Goal: Information Seeking & Learning: Learn about a topic

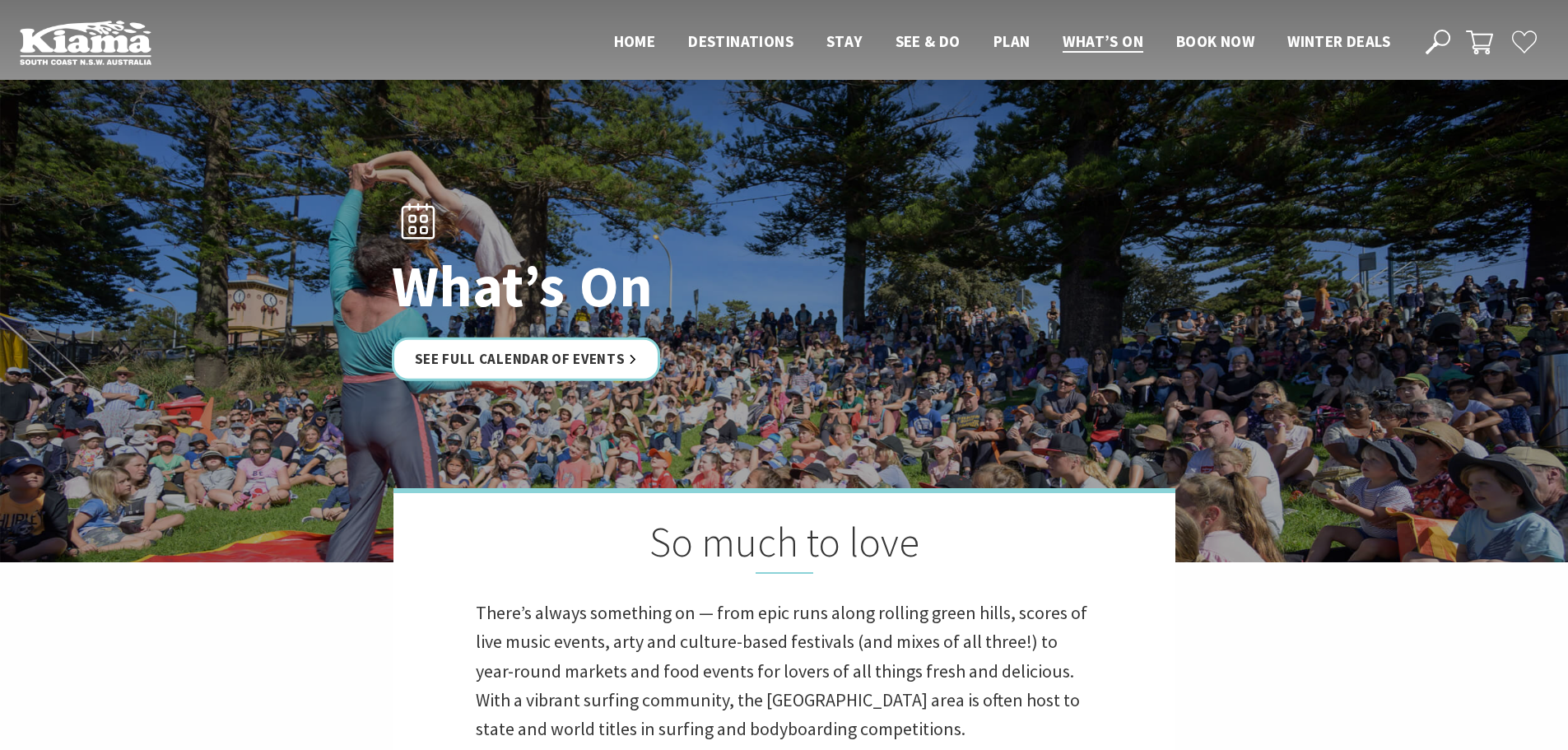
scroll to position [161, 0]
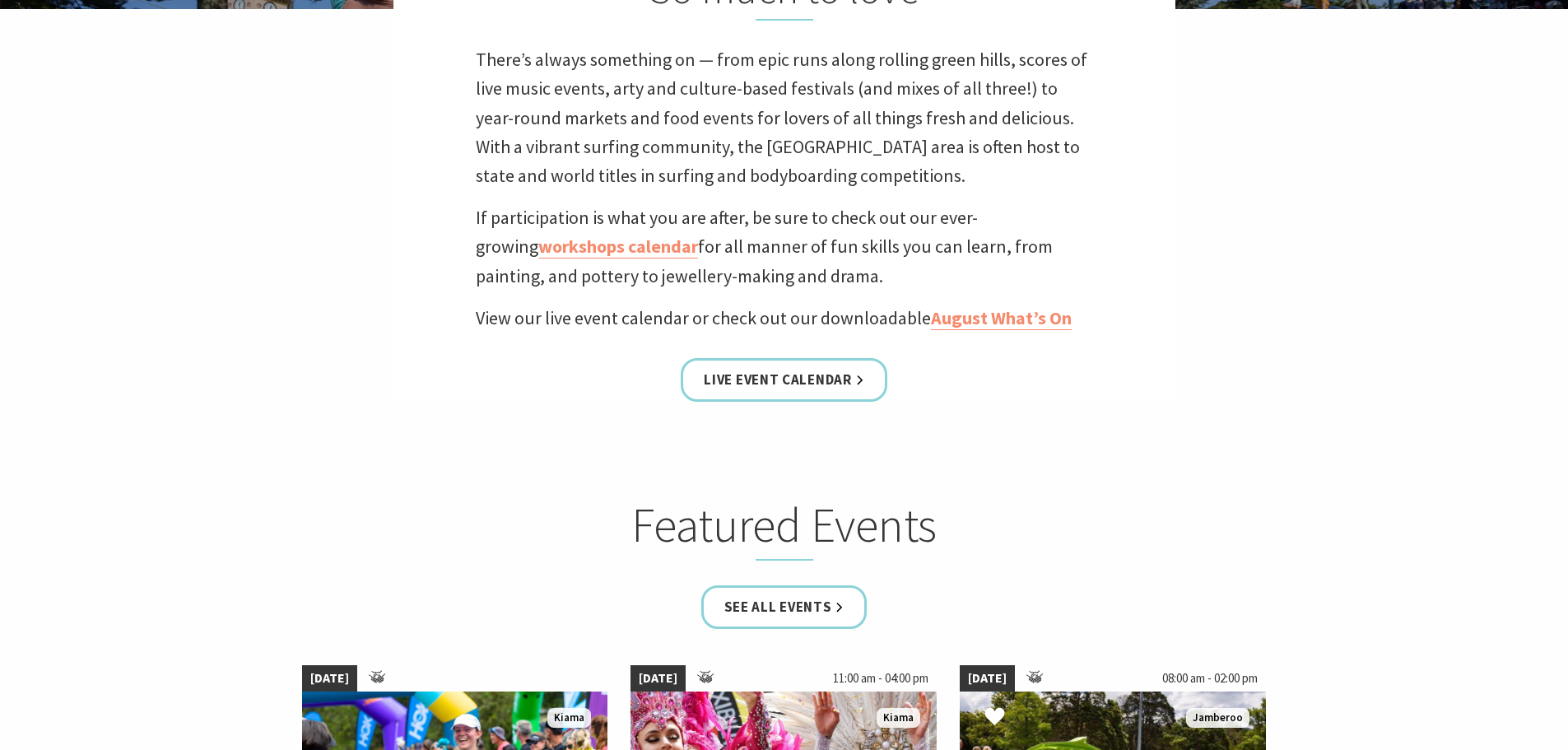
scroll to position [901, 0]
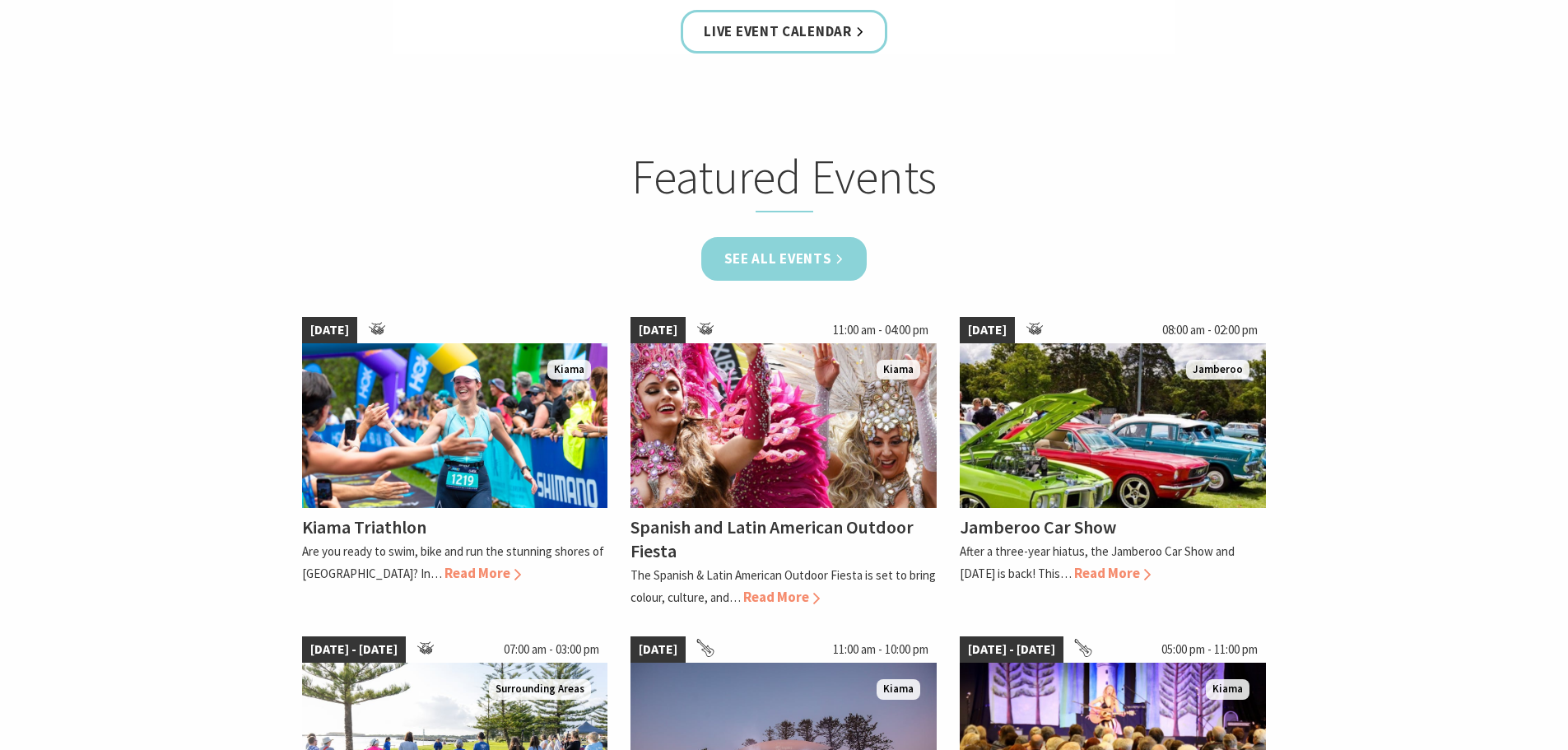
drag, startPoint x: 808, startPoint y: 255, endPoint x: 811, endPoint y: 270, distance: 15.3
click at [808, 255] on link "See all Events" at bounding box center [784, 259] width 166 height 44
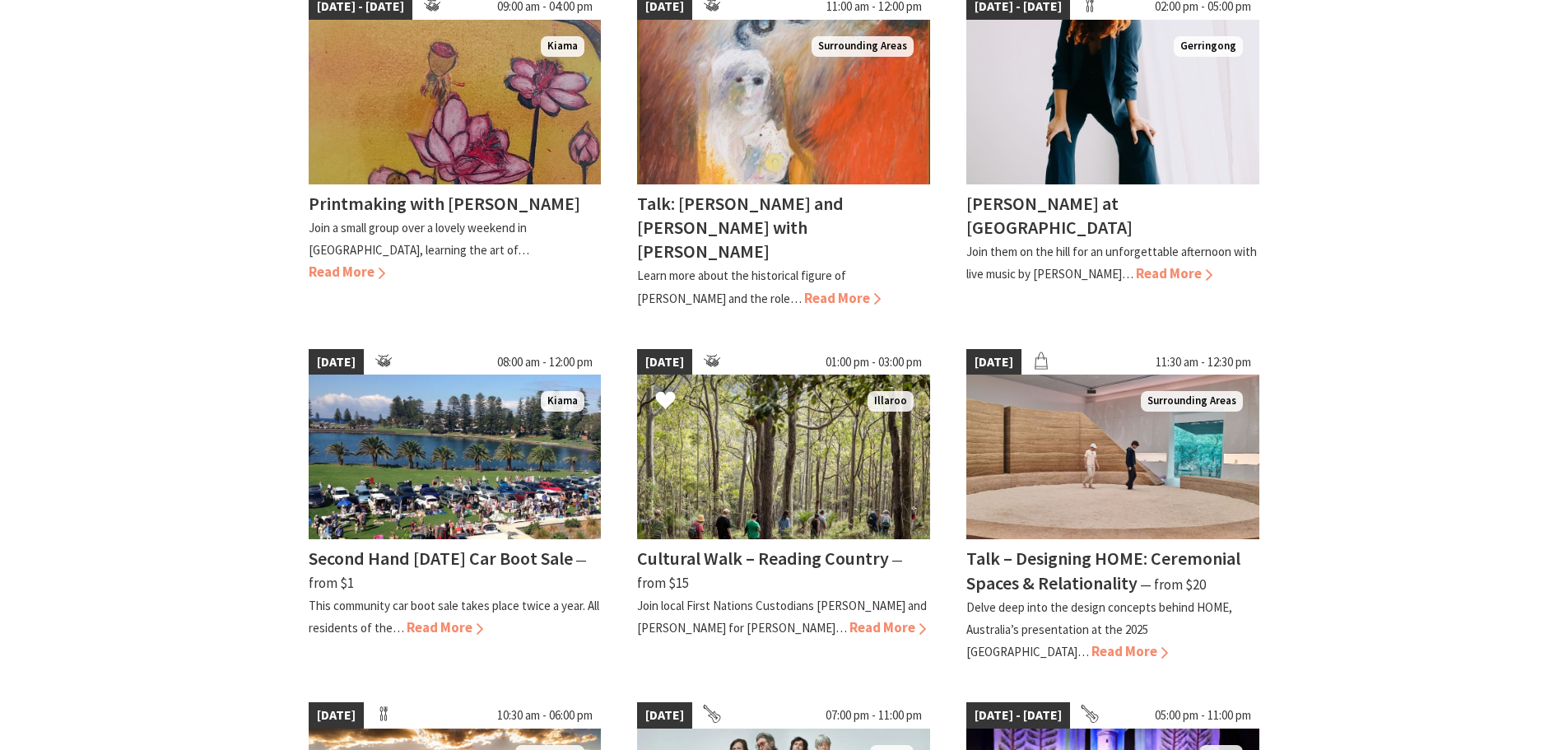
scroll to position [988, 0]
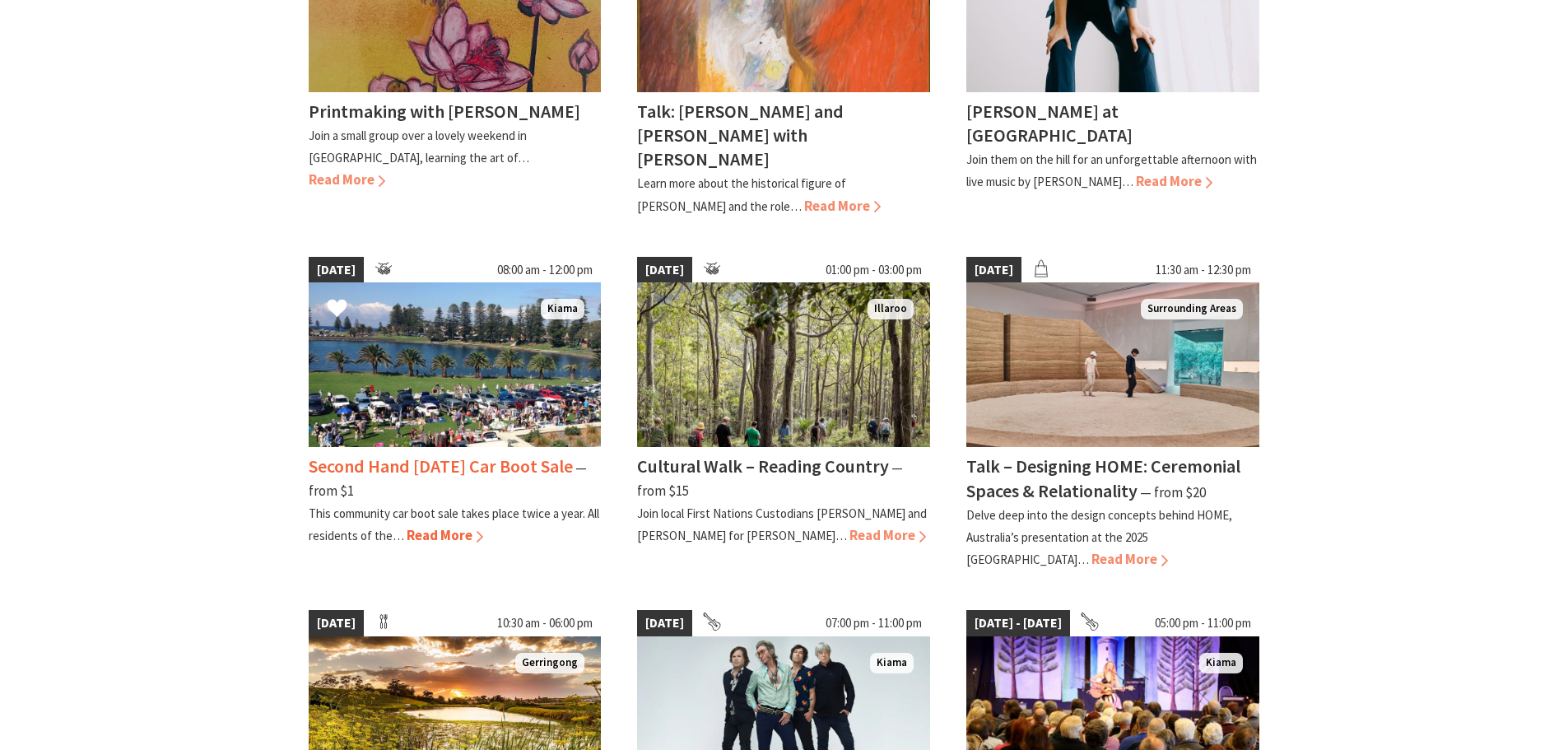
click at [386, 454] on h4 "Second Hand Saturday Car Boot Sale" at bounding box center [440, 466] width 264 height 23
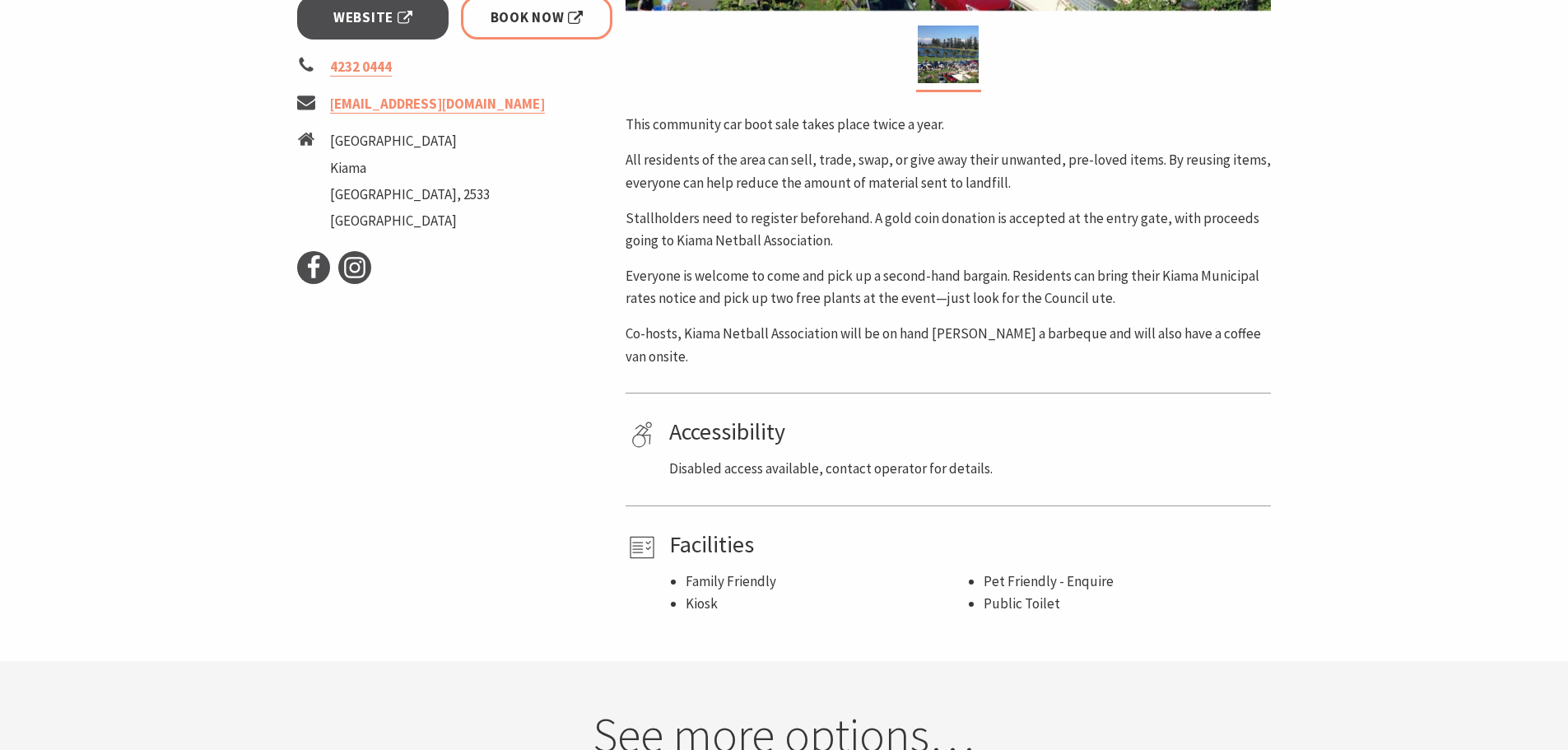
scroll to position [741, 0]
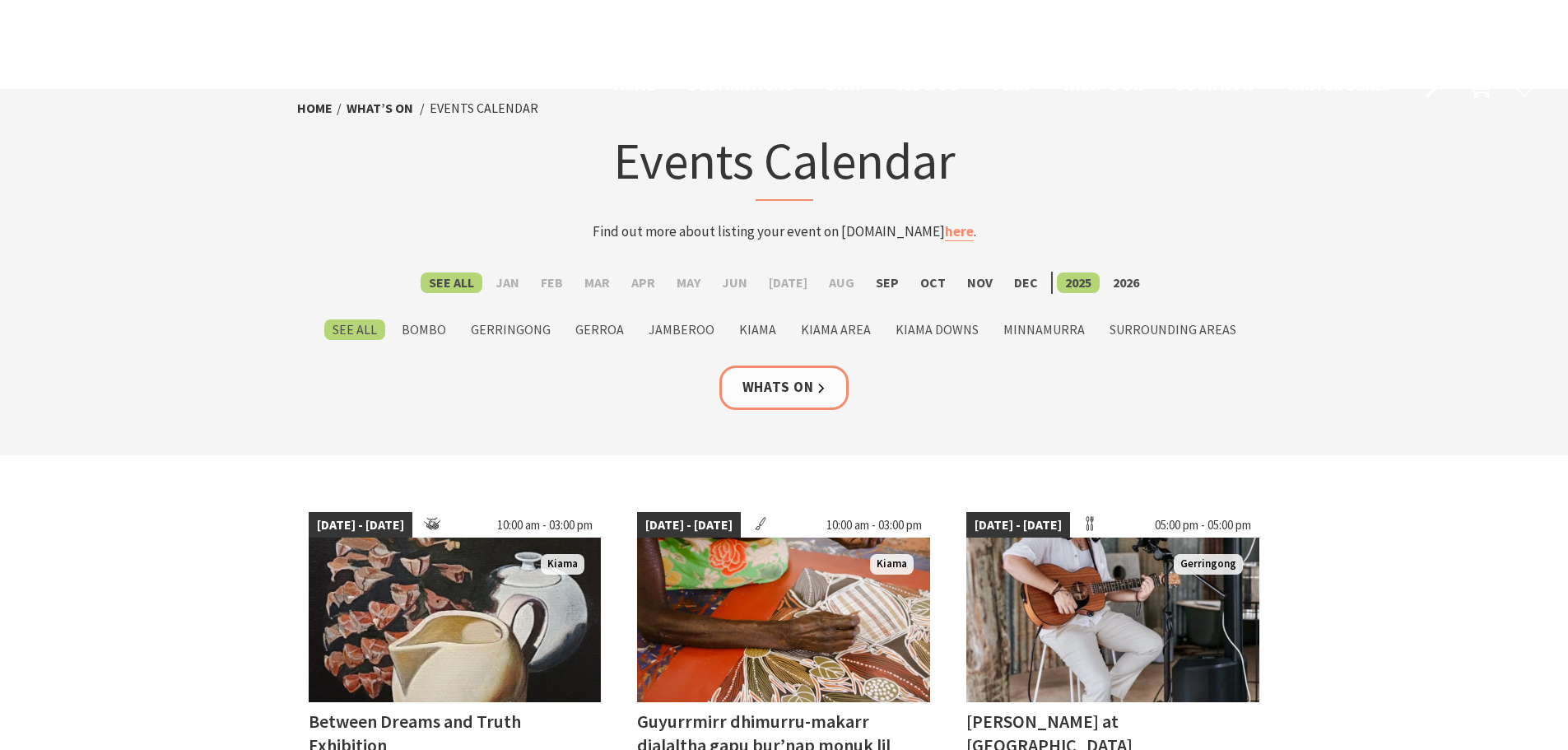
scroll to position [988, 0]
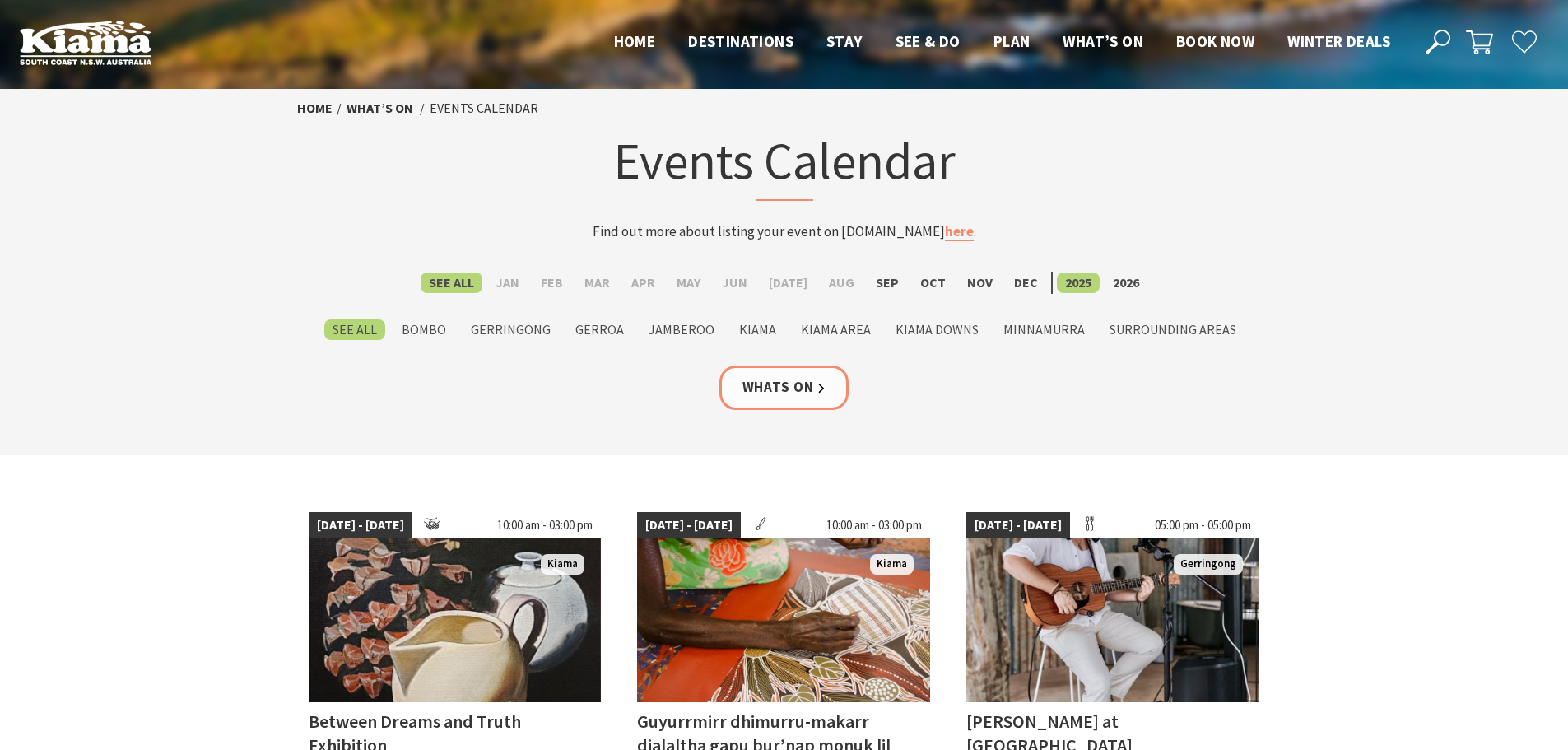
click at [627, 26] on header "Open Nav Close Nav Home Destinations Towns & Villages Kiama Gerringong Gerroa J…" at bounding box center [784, 42] width 1568 height 84
drag, startPoint x: 626, startPoint y: 29, endPoint x: 621, endPoint y: 40, distance: 12.1
click at [626, 31] on li "Home" at bounding box center [635, 41] width 42 height 25
click at [621, 44] on span "Home" at bounding box center [635, 41] width 42 height 20
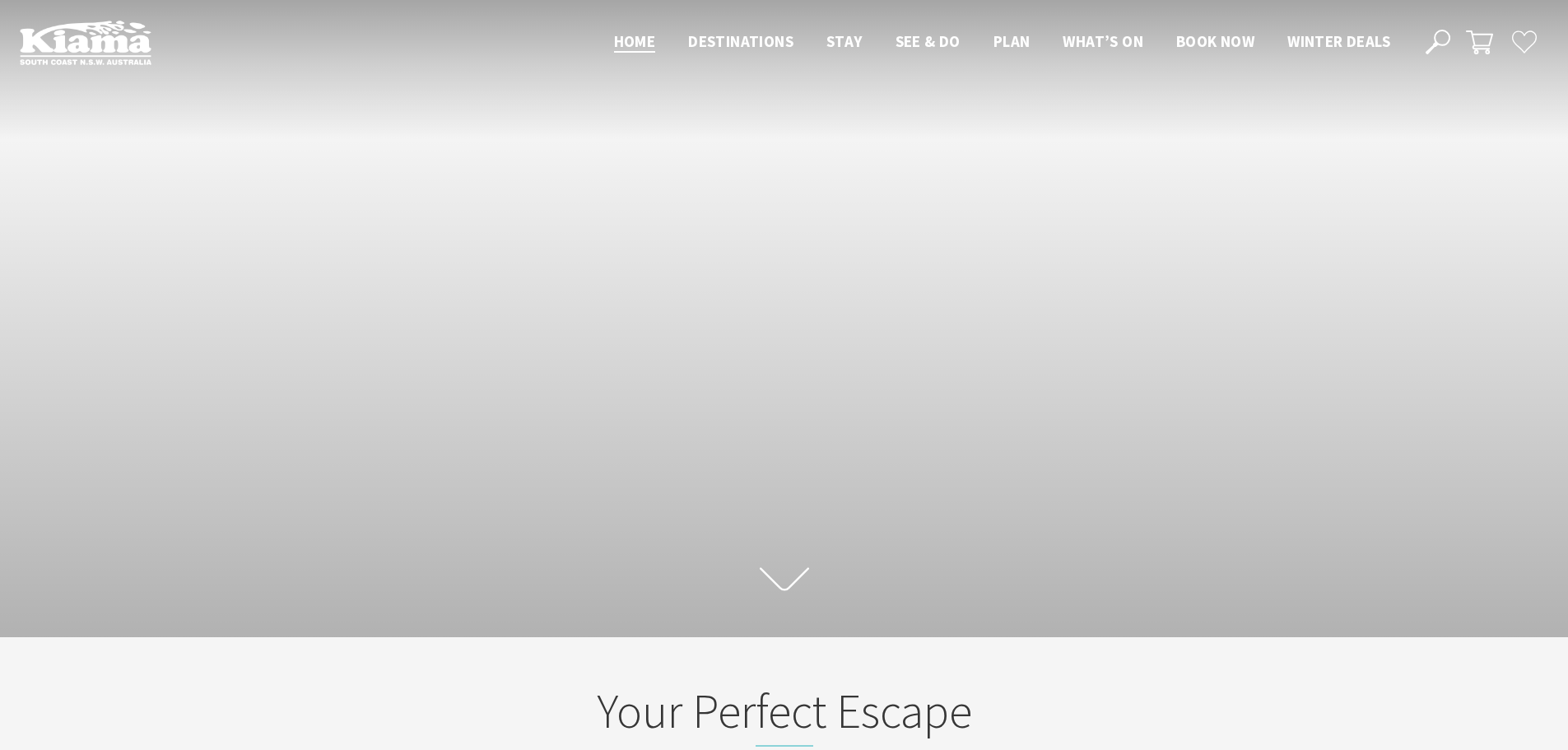
scroll to position [287, 1580]
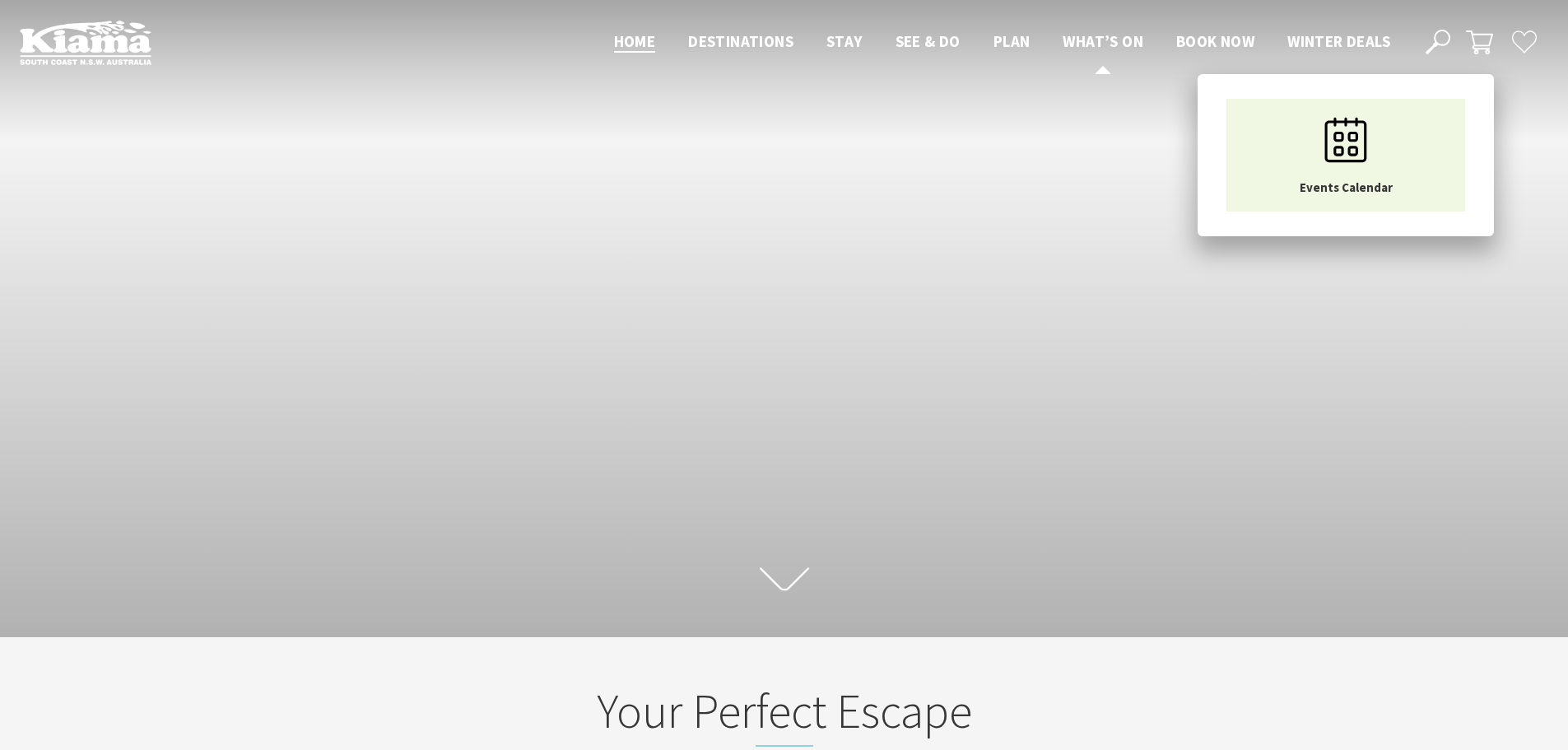
click at [1084, 36] on span "What’s On" at bounding box center [1102, 41] width 80 height 20
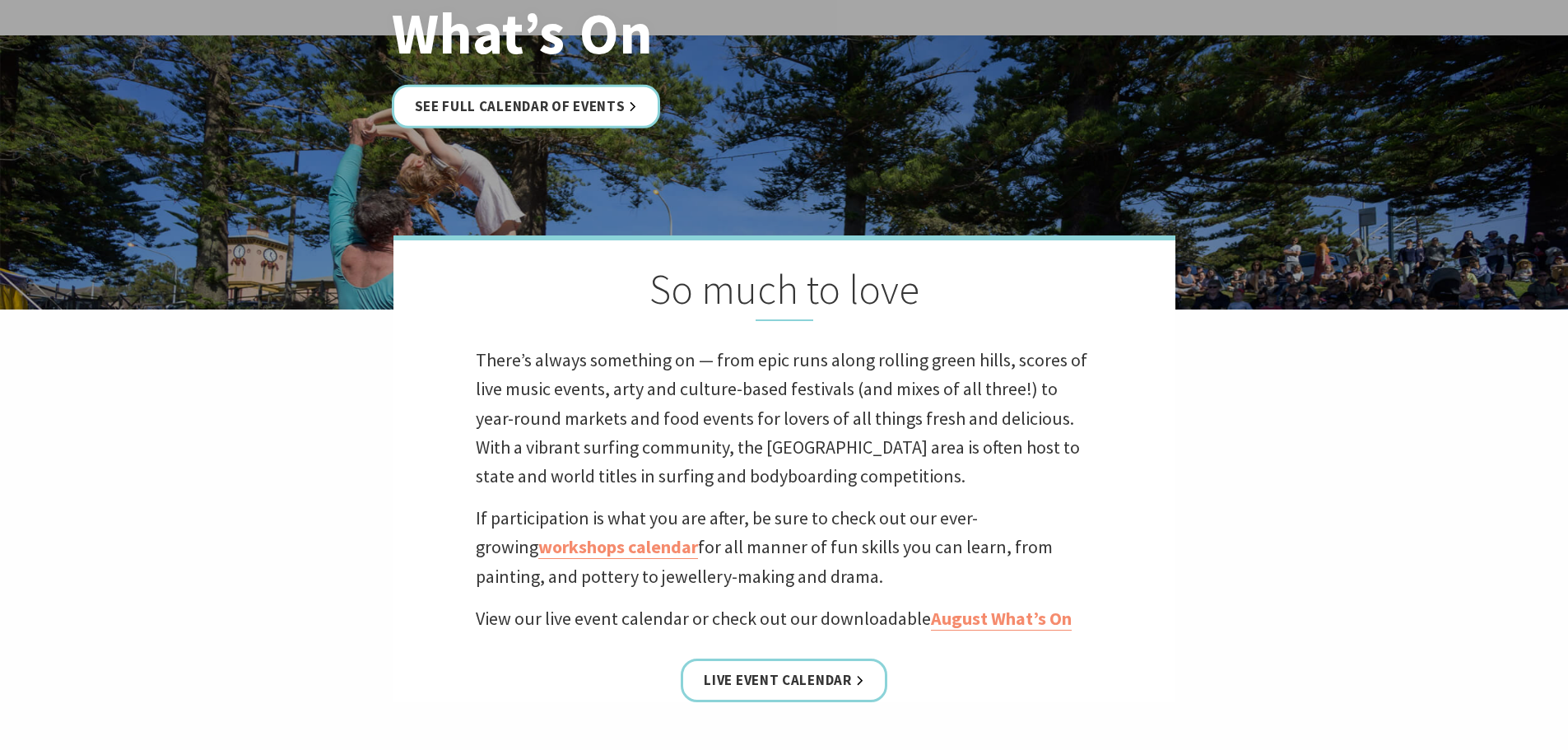
scroll to position [576, 0]
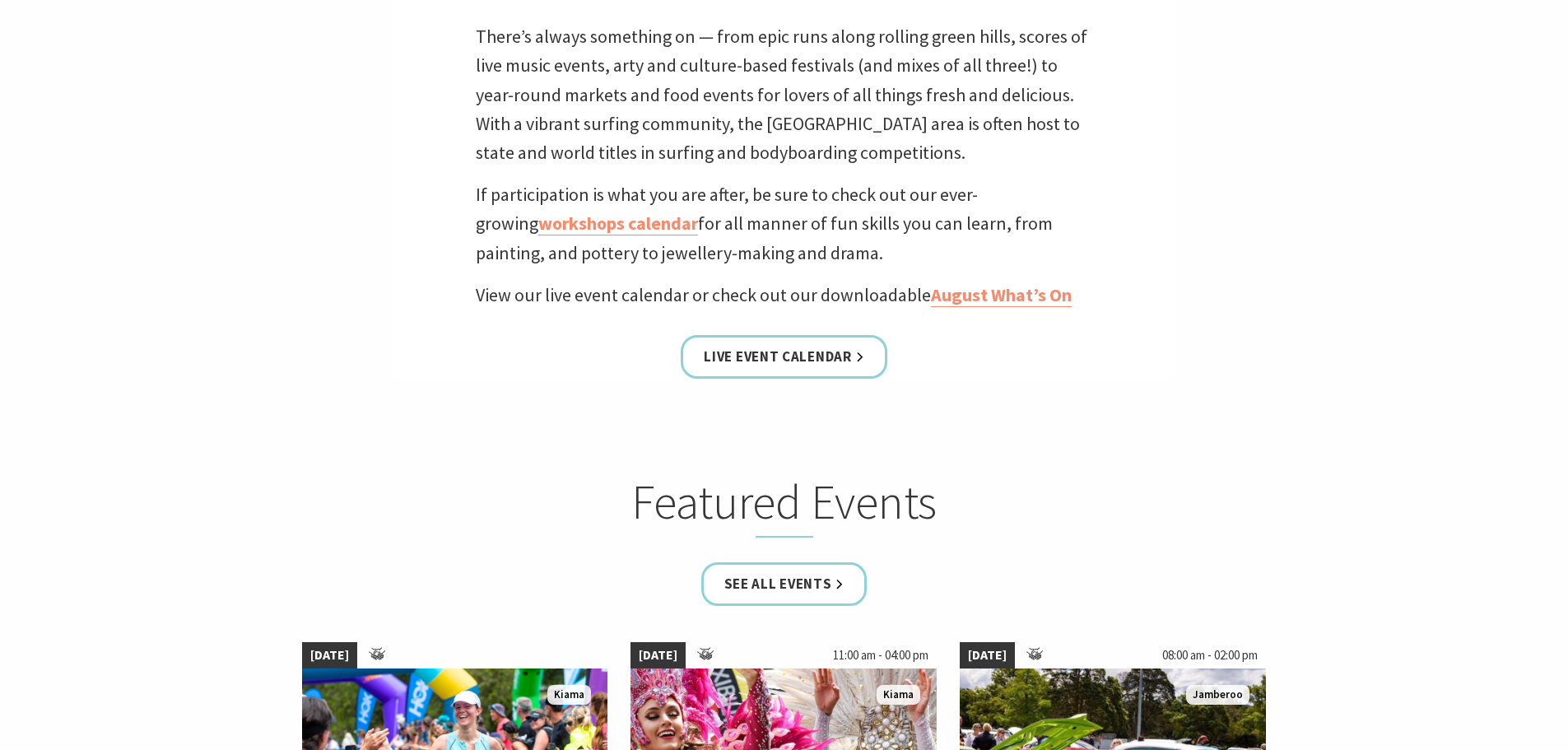
click at [1000, 282] on p "View our live event calendar or check out our downloadable August What’s On" at bounding box center [784, 295] width 617 height 29
click at [980, 299] on link "August What’s On" at bounding box center [1001, 295] width 141 height 24
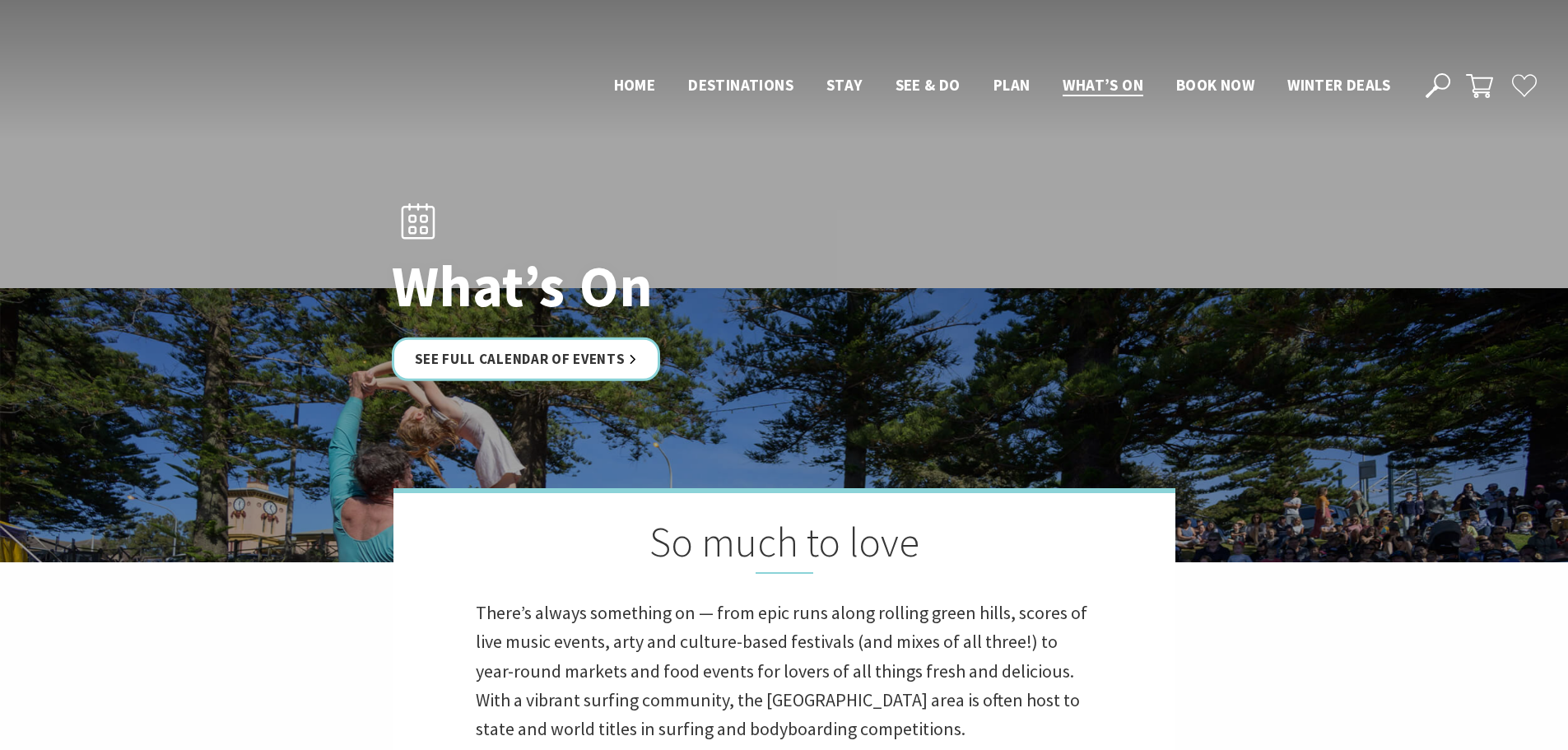
scroll to position [576, 0]
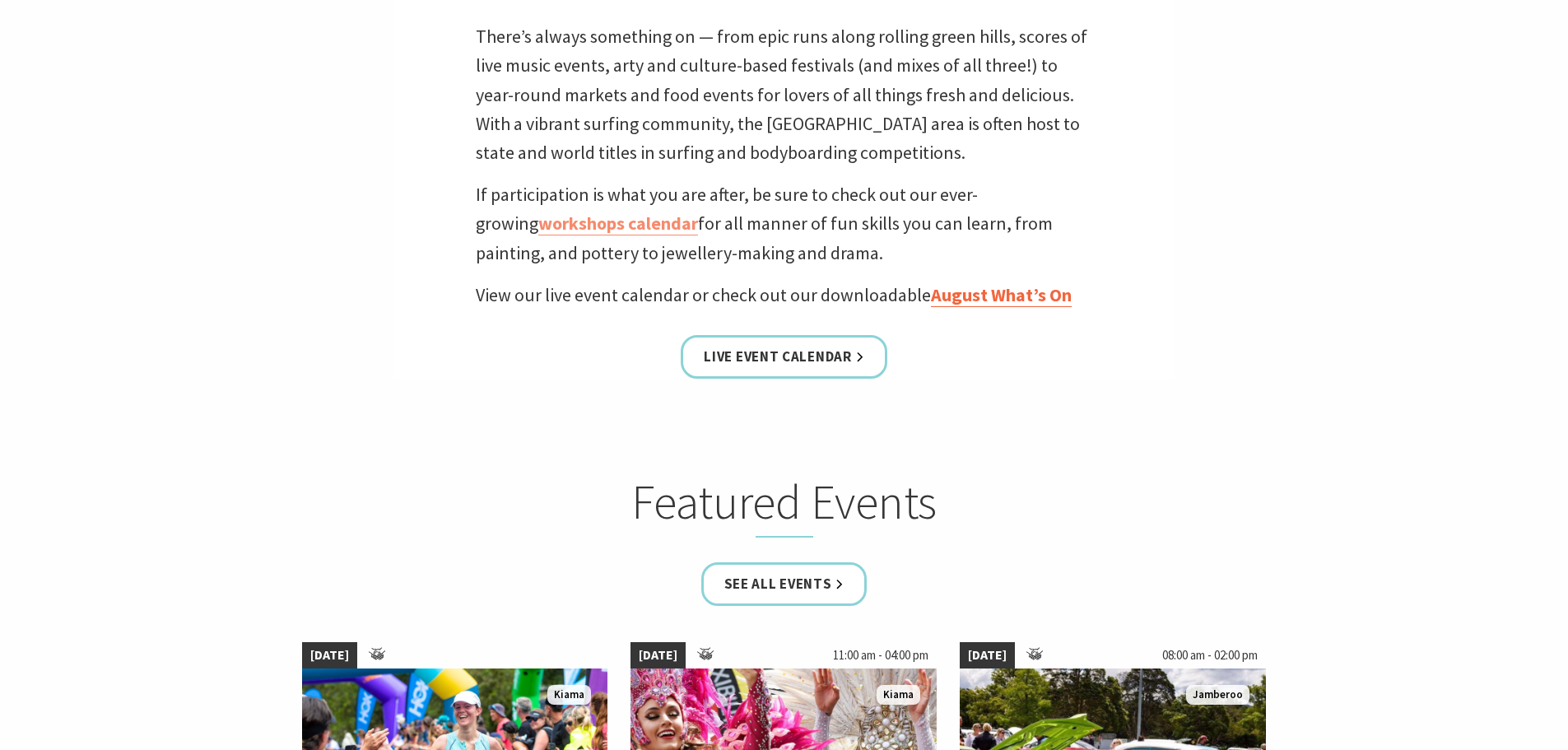
click at [953, 285] on p "View our live event calendar or check out our downloadable August What’s On" at bounding box center [784, 295] width 617 height 29
drag, startPoint x: 947, startPoint y: 317, endPoint x: 946, endPoint y: 306, distance: 11.0
click at [944, 314] on div "So much to love There’s always something on — from epic runs along rolling gree…" at bounding box center [784, 146] width 782 height 467
click at [953, 291] on link "August What’s On" at bounding box center [1001, 295] width 141 height 24
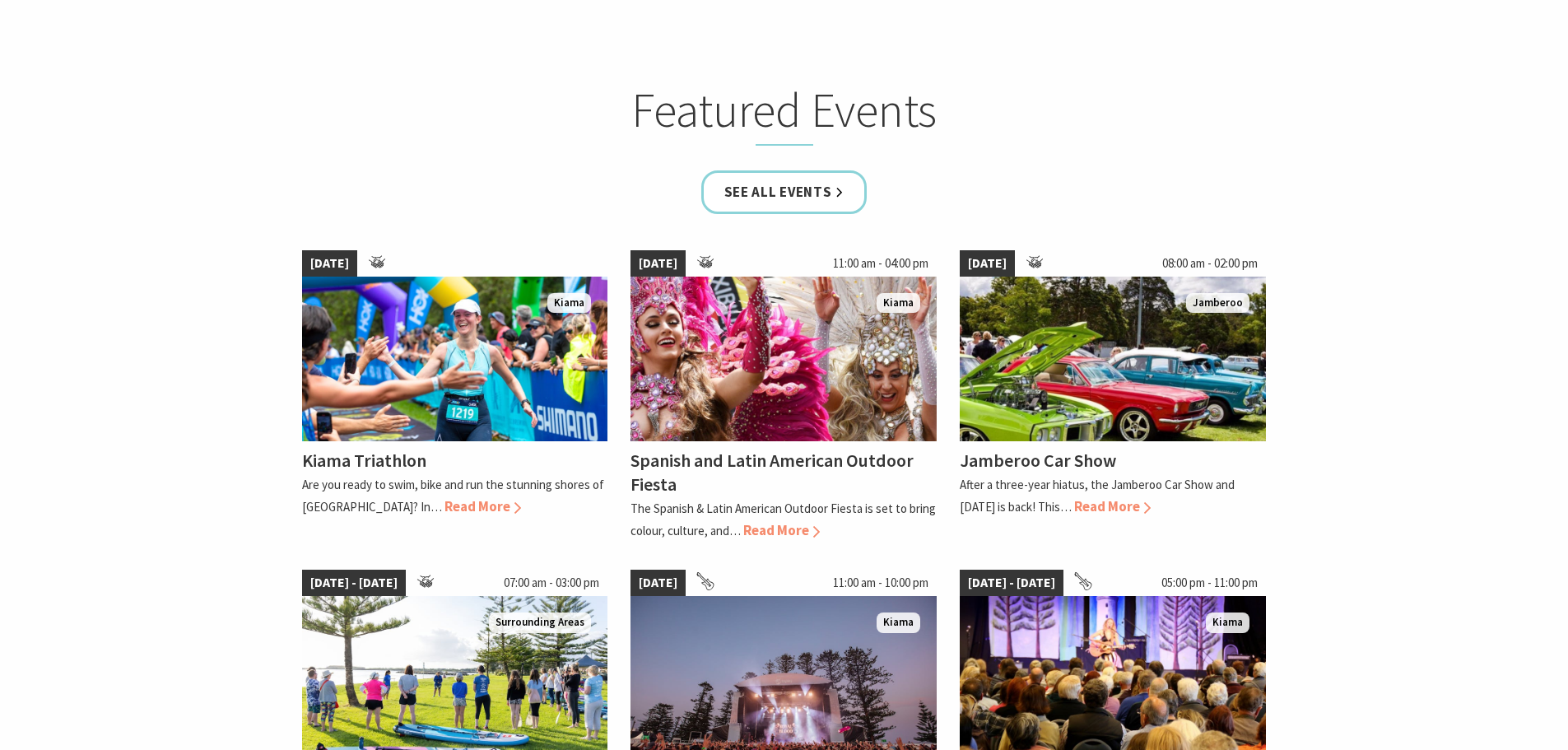
scroll to position [906, 0]
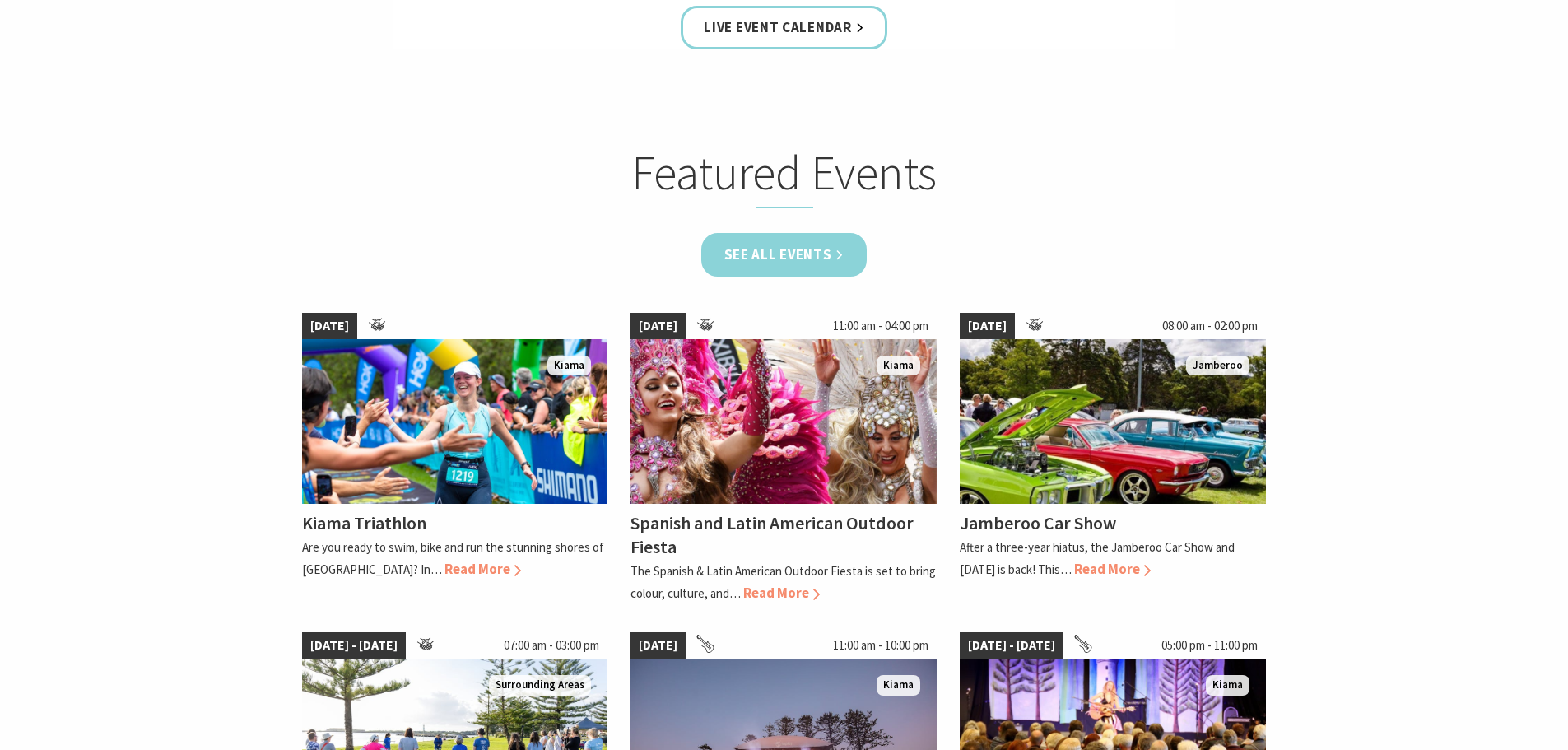
click at [837, 257] on link "See all Events" at bounding box center [784, 255] width 166 height 44
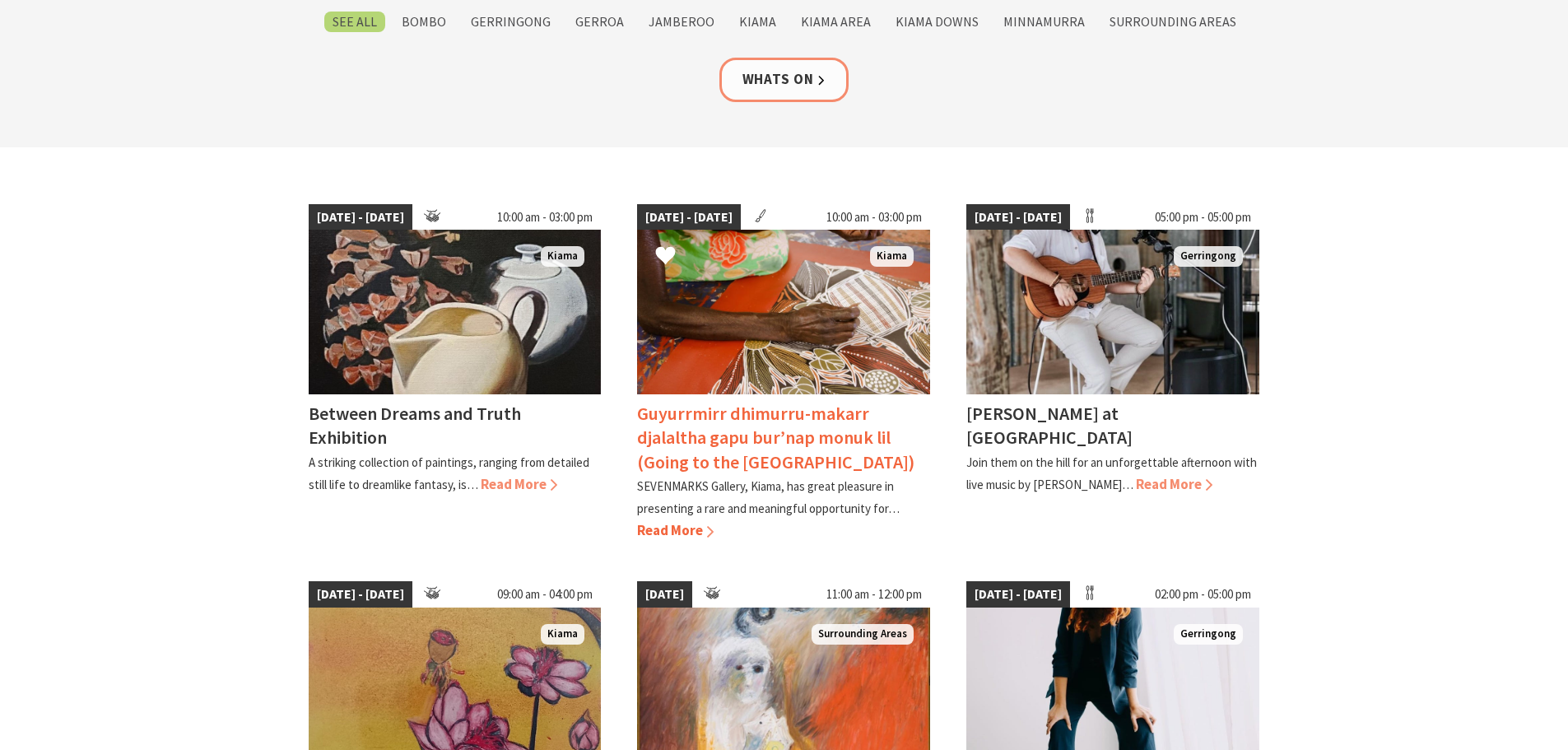
scroll to position [411, 0]
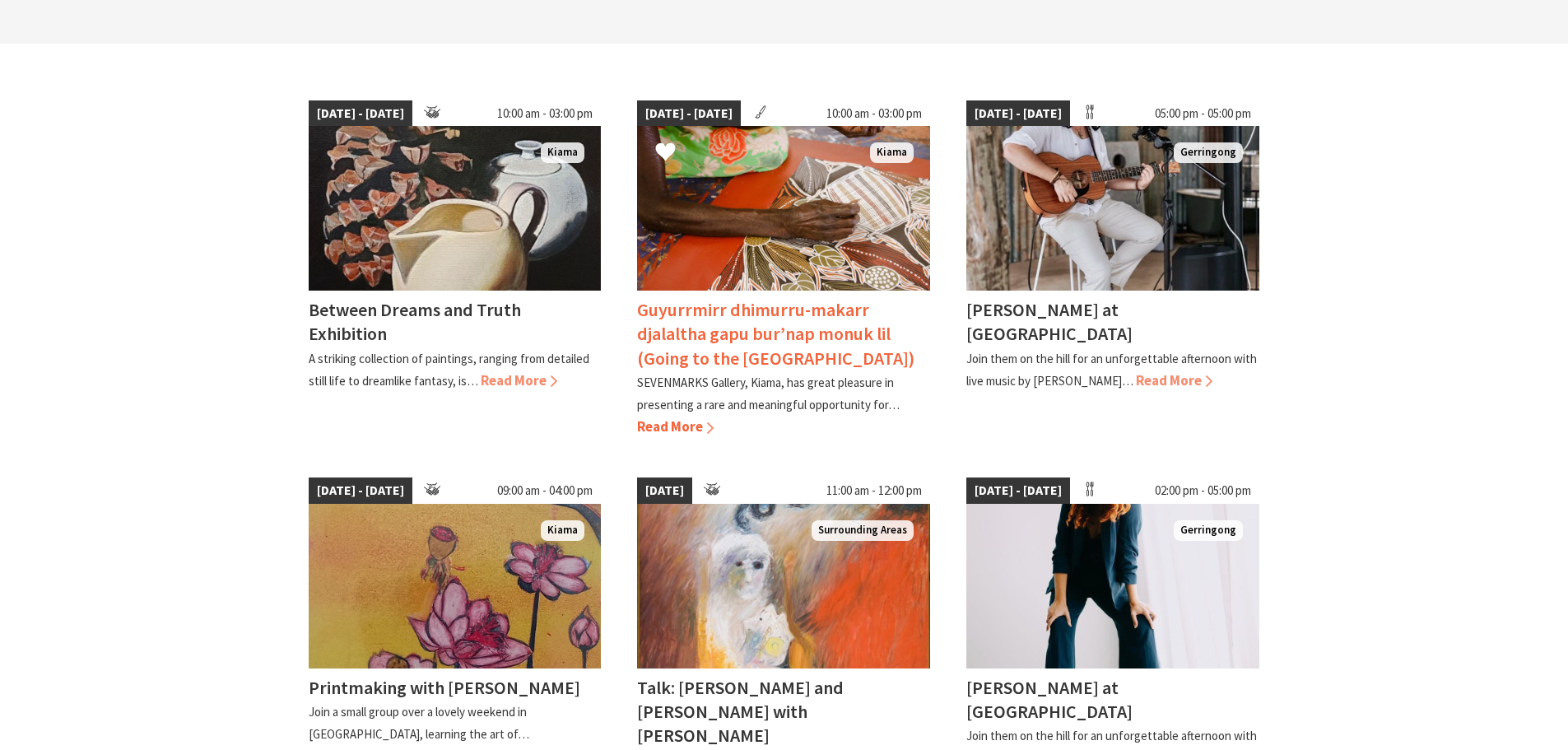
click at [785, 291] on link "05 Sep 25 - 11 Oct 25 10:00 am - 03:00 pm Kiama Guyurrmirr dhimurru-makarr djal…" at bounding box center [784, 269] width 293 height 339
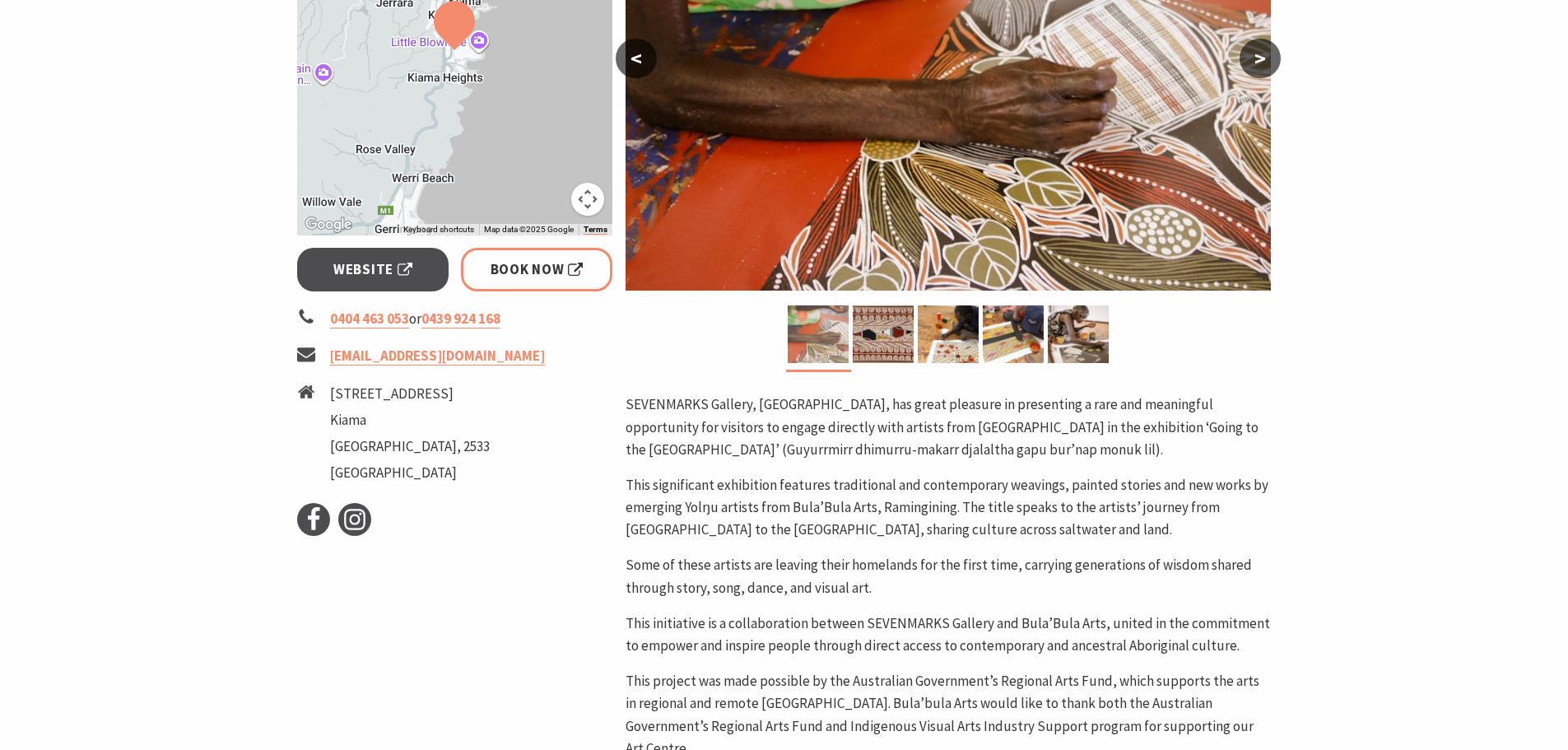
scroll to position [576, 0]
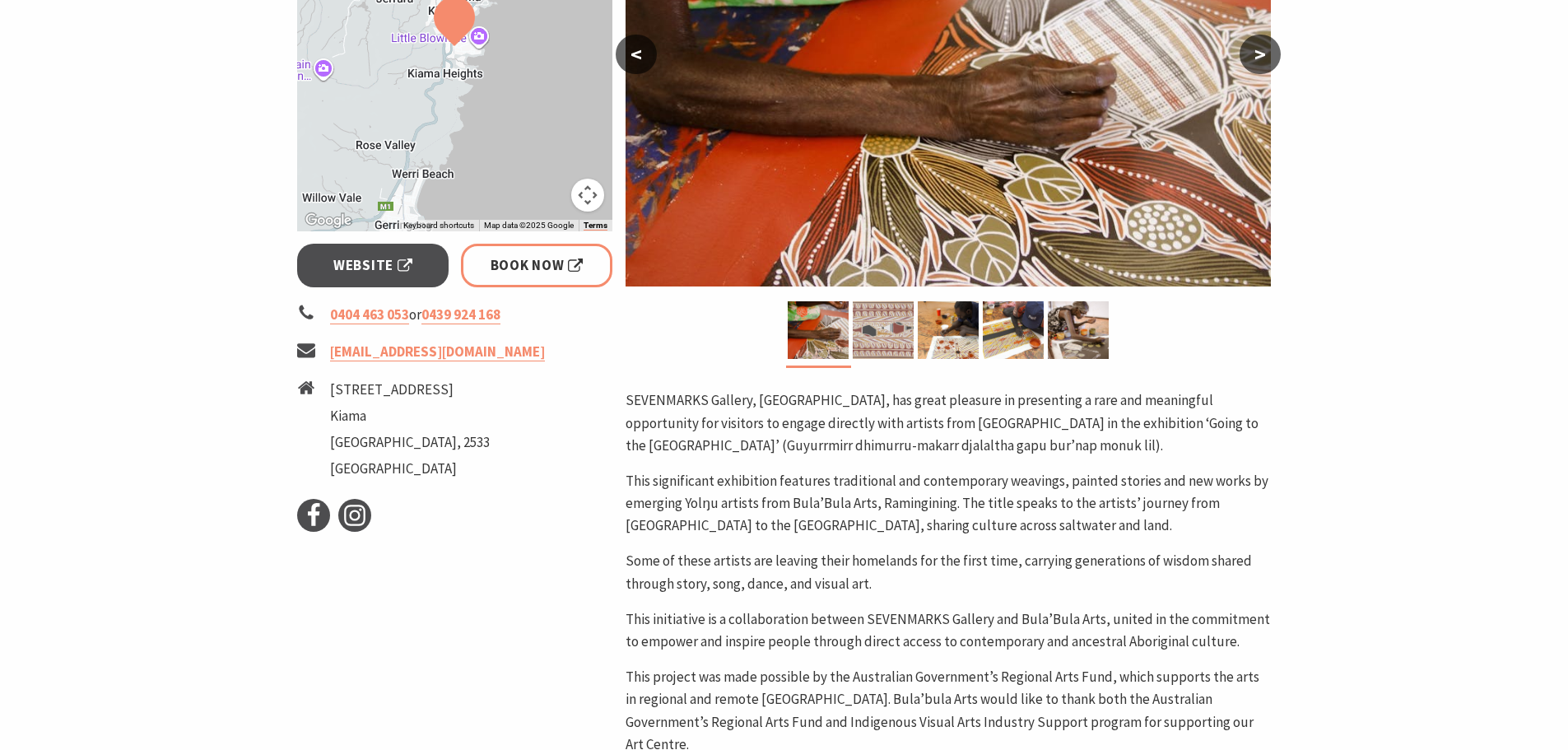
click at [885, 315] on img at bounding box center [884, 330] width 61 height 58
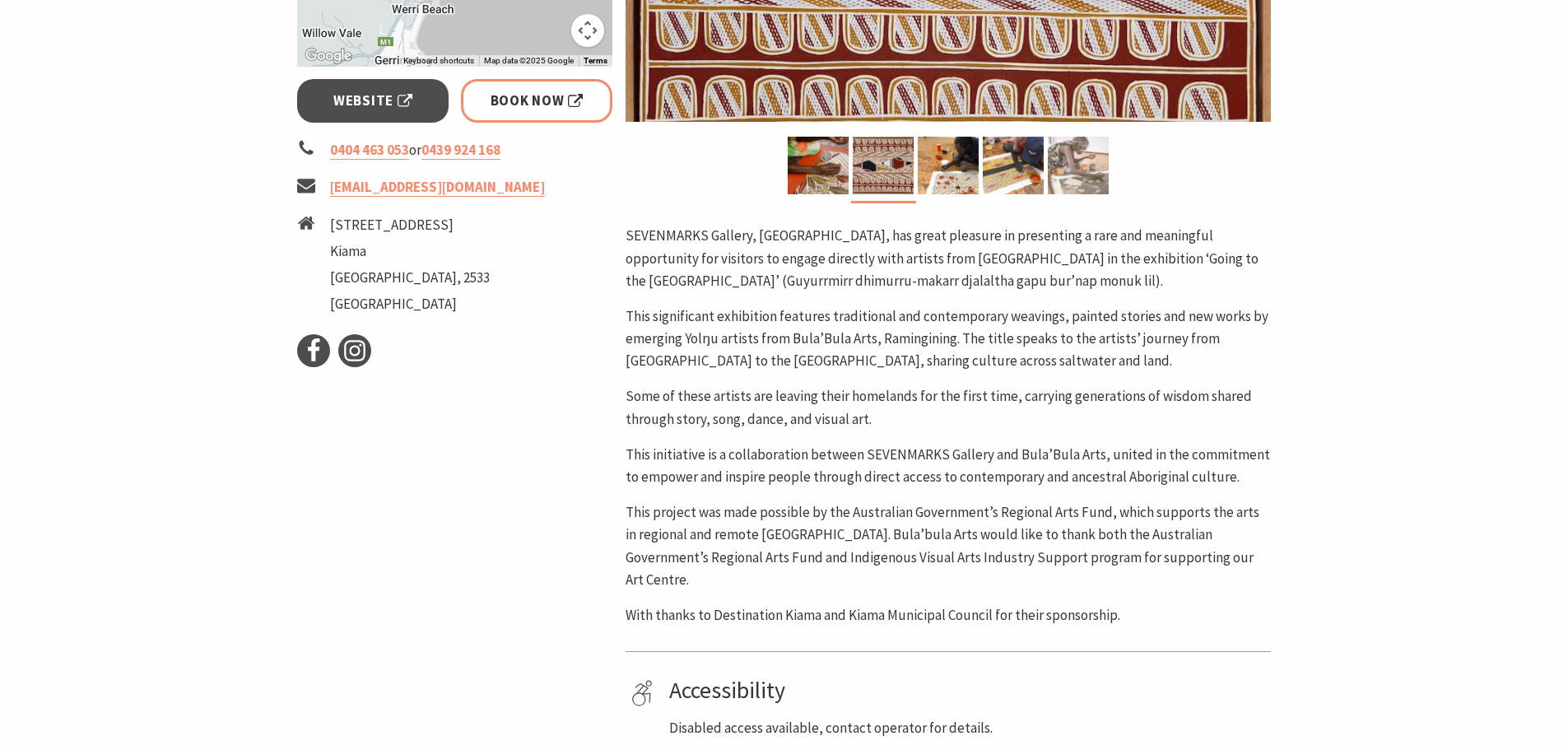
click at [1055, 147] on img at bounding box center [1078, 166] width 61 height 58
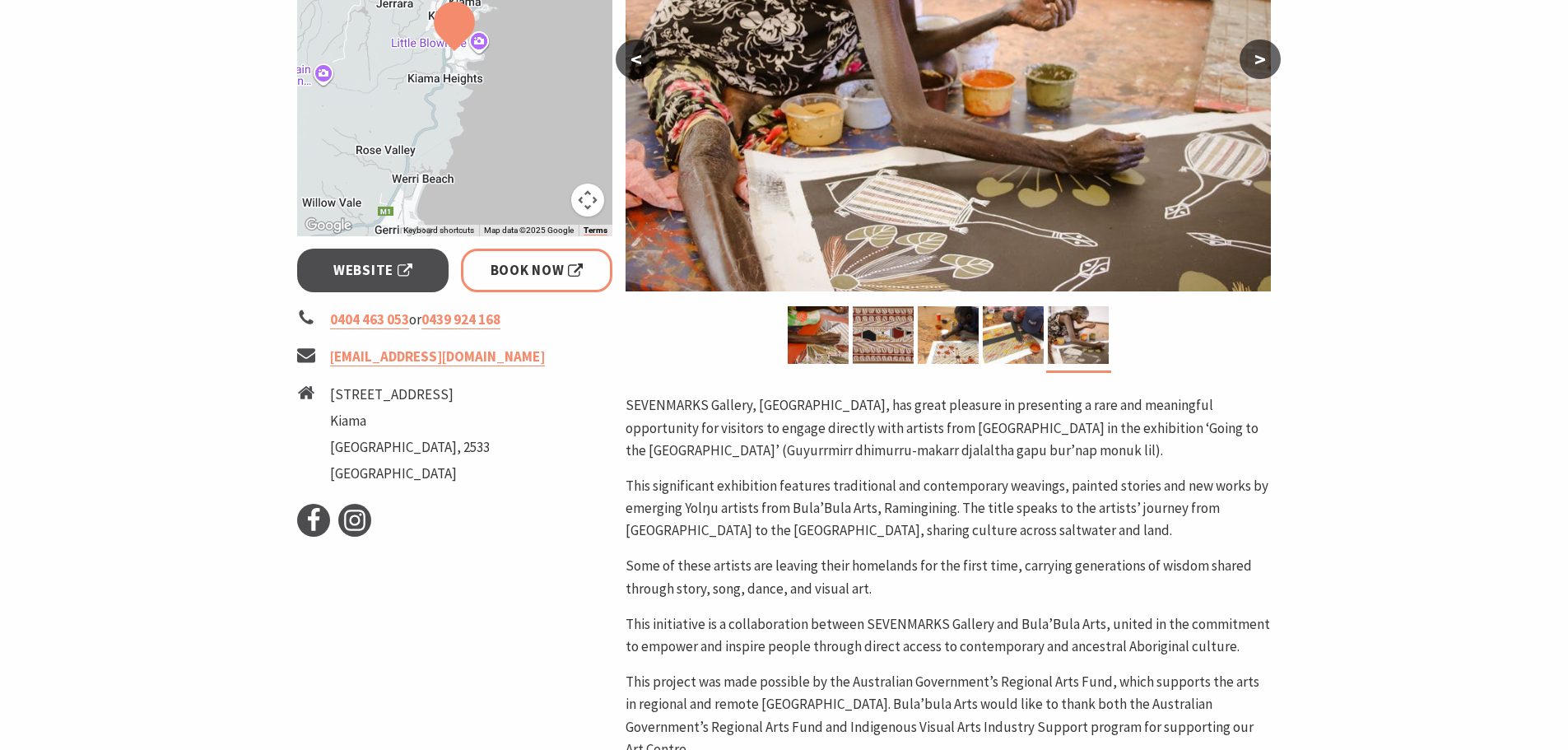
scroll to position [659, 0]
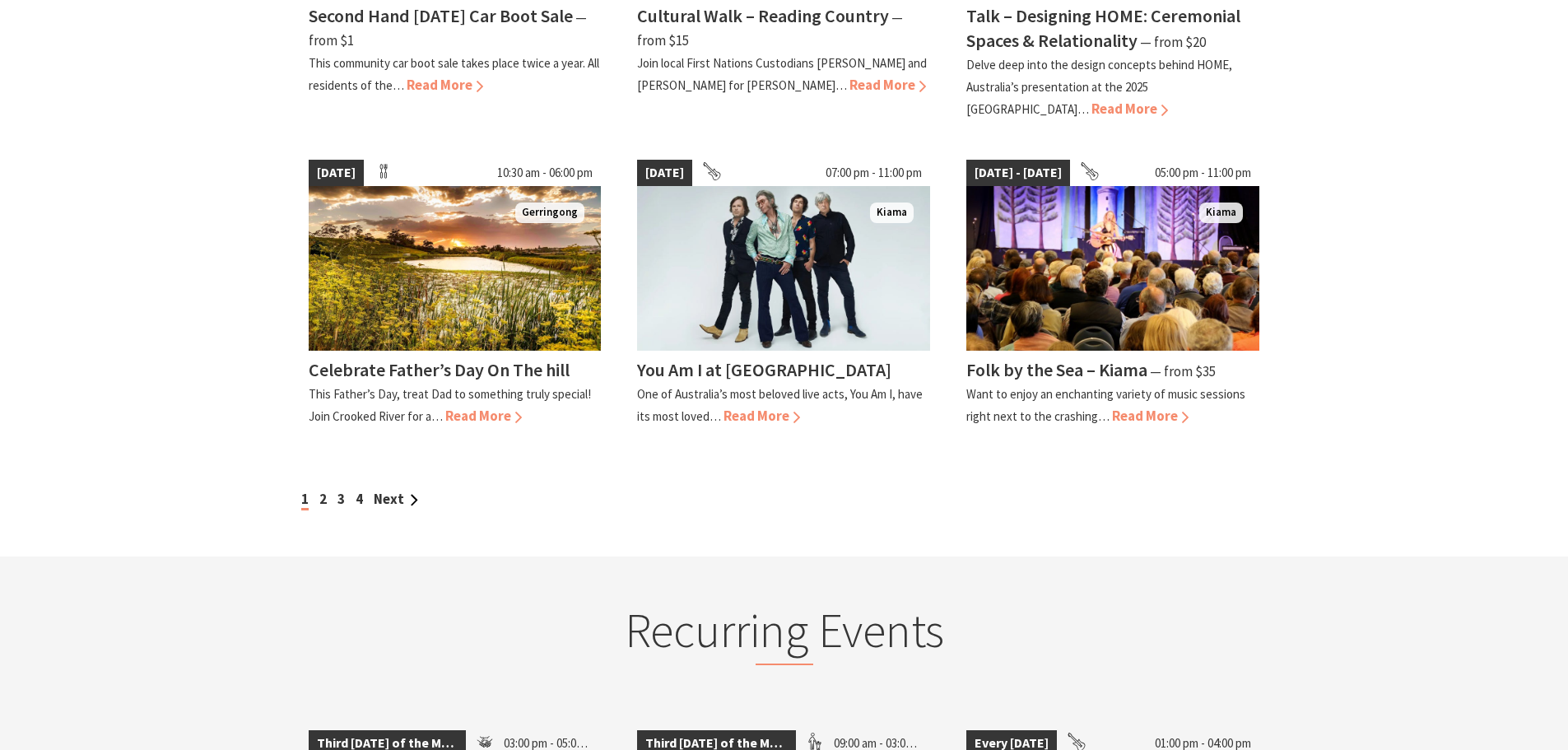
scroll to position [1565, 0]
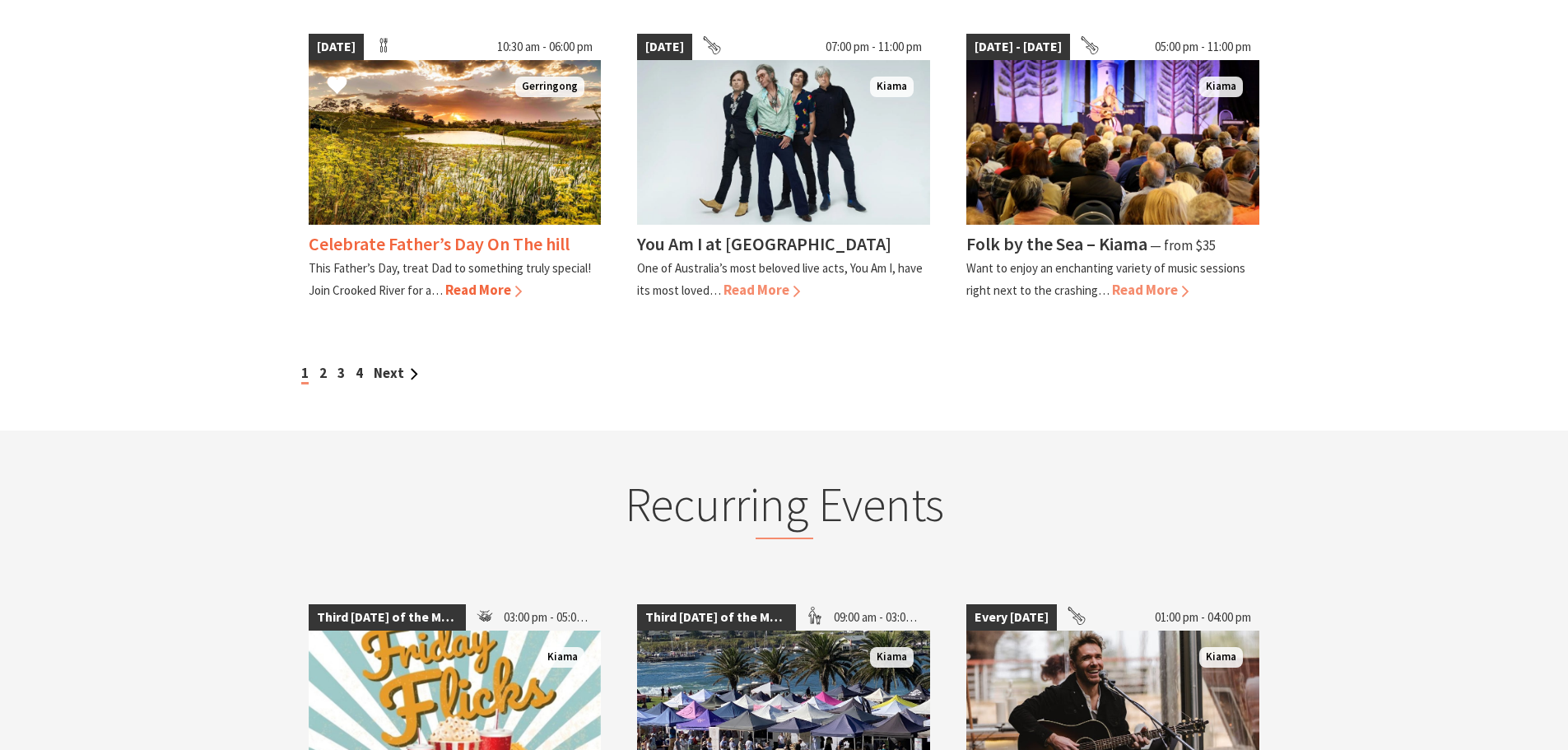
click at [415, 171] on img at bounding box center [455, 142] width 293 height 165
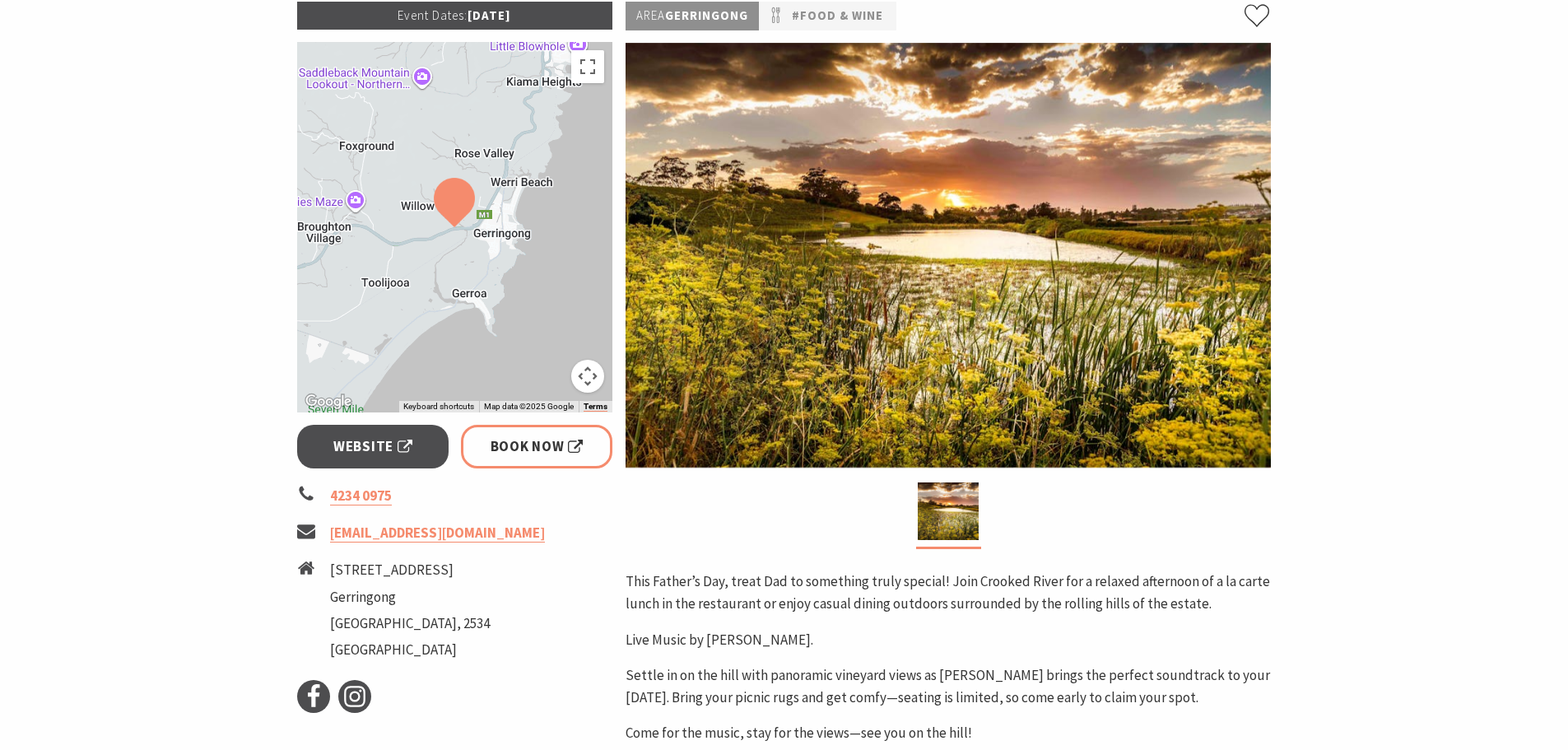
scroll to position [329, 0]
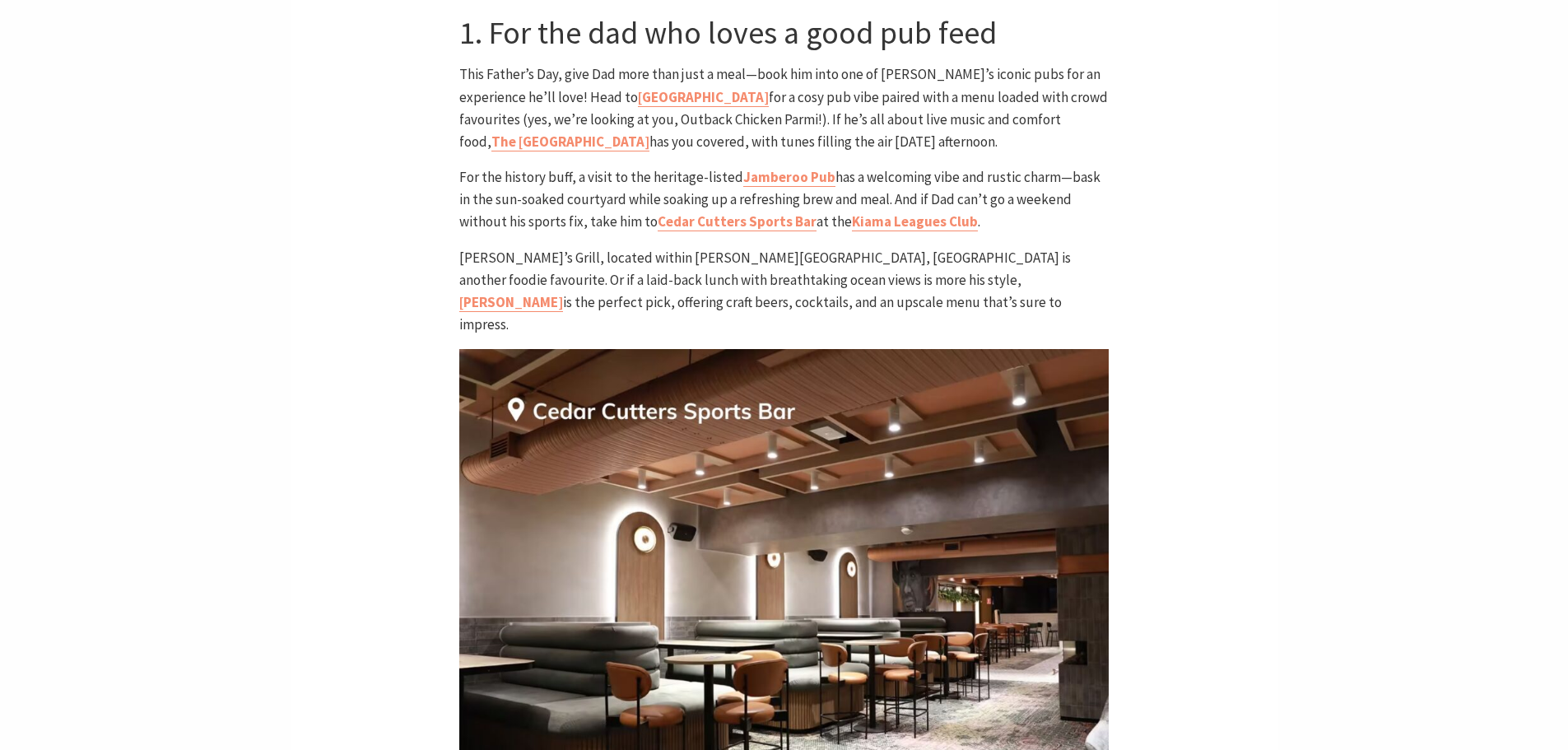
scroll to position [494, 0]
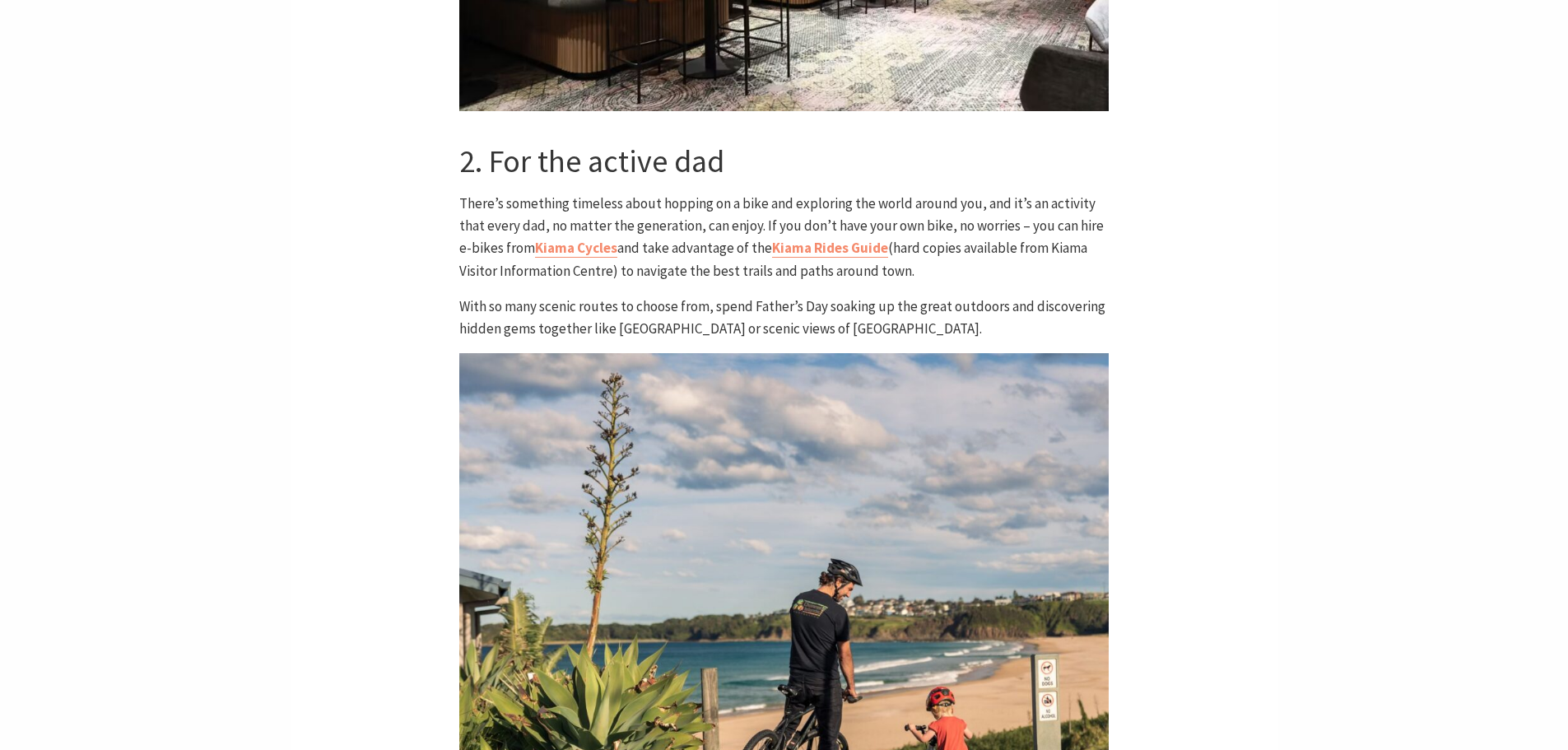
scroll to position [1647, 0]
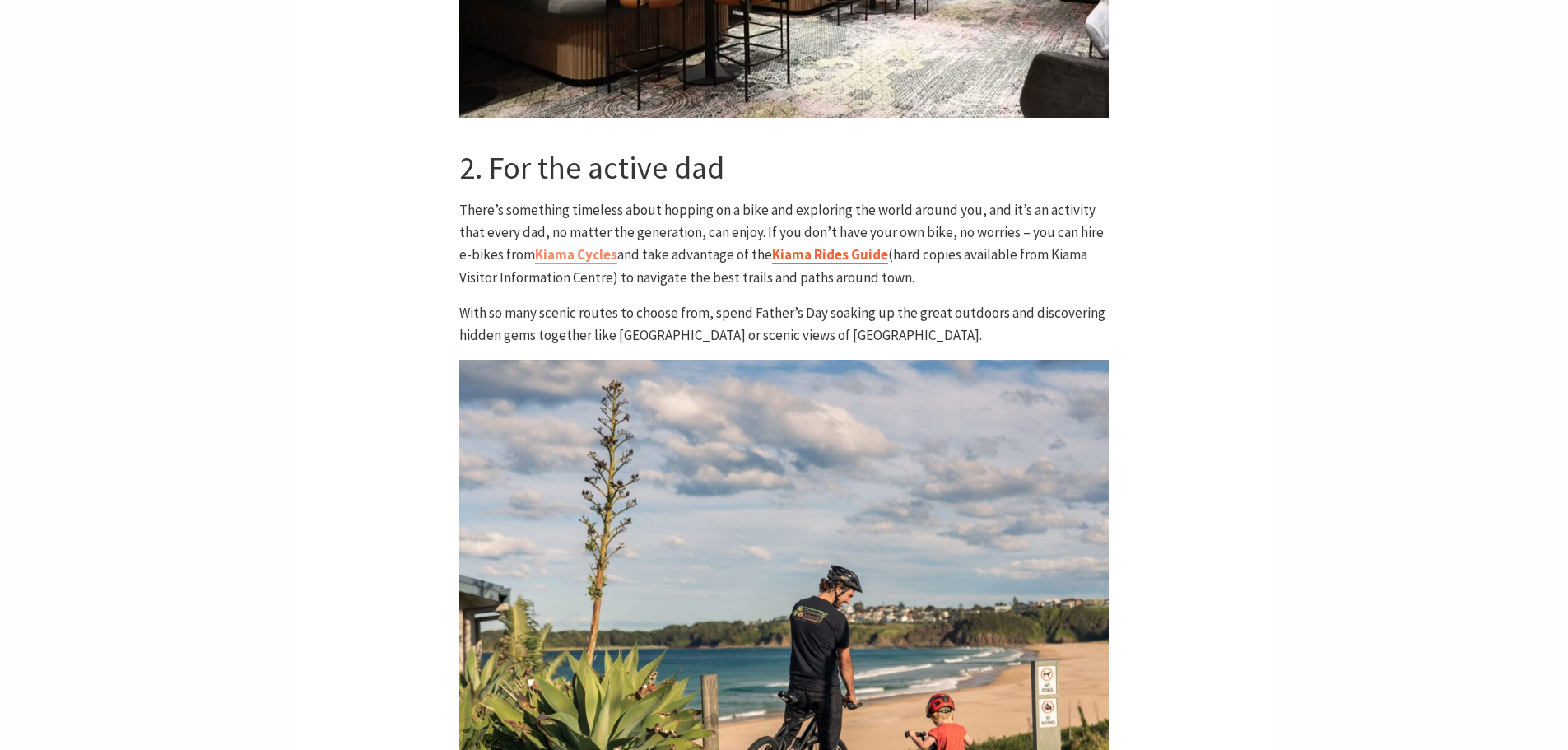
click at [824, 245] on link "Kiama Rides Guide" at bounding box center [830, 254] width 116 height 19
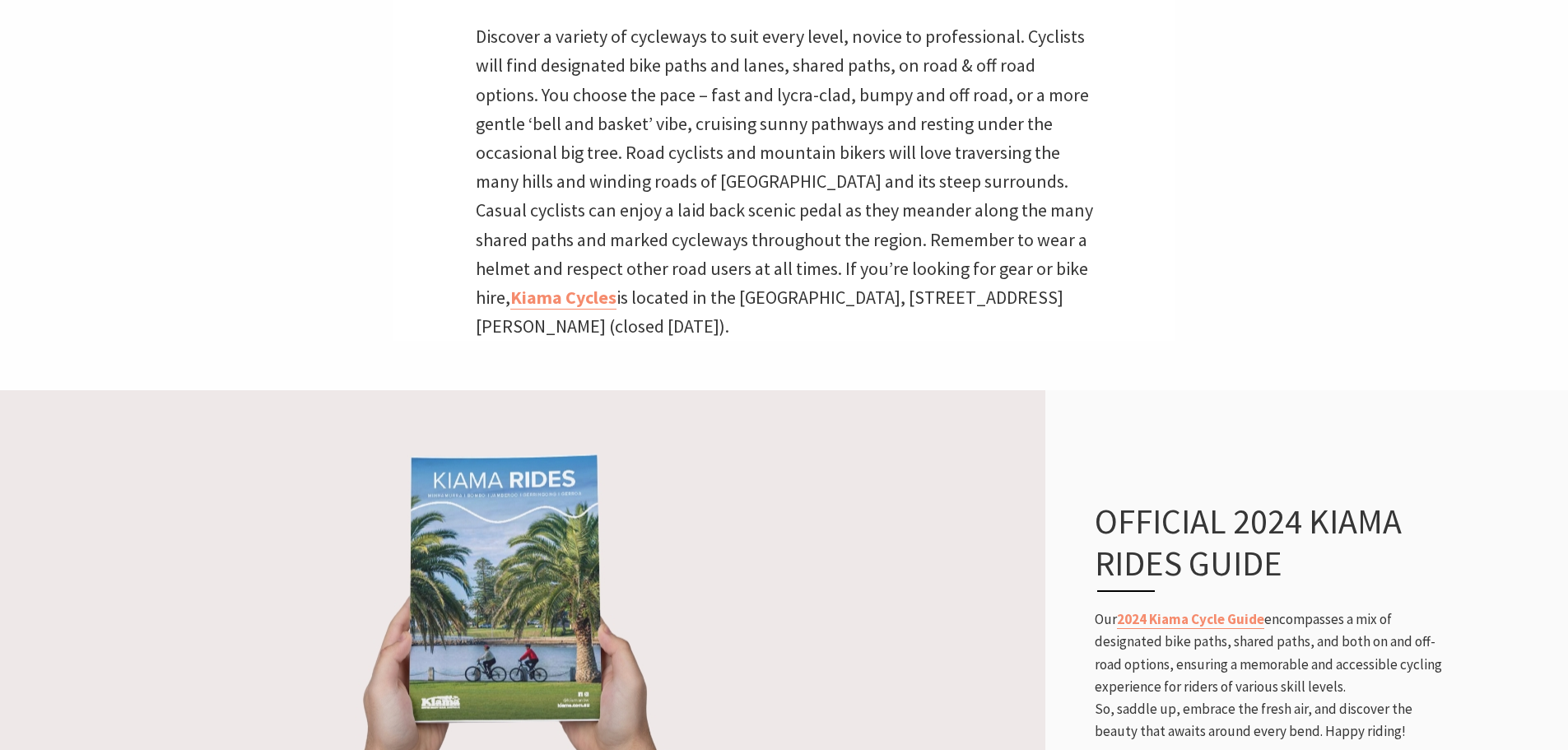
scroll to position [274, 1589]
